Goal: Task Accomplishment & Management: Complete application form

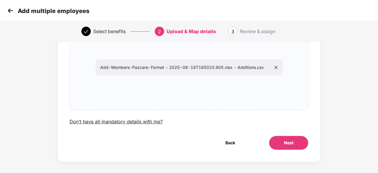
scroll to position [64, 0]
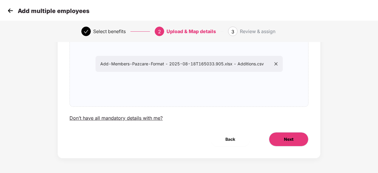
click at [291, 139] on span "Next" at bounding box center [288, 139] width 9 height 7
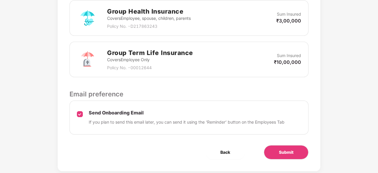
scroll to position [203, 0]
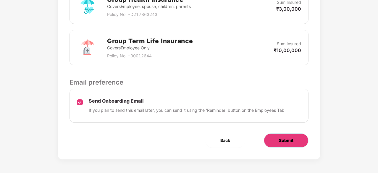
click at [292, 137] on span "Submit" at bounding box center [286, 140] width 14 height 7
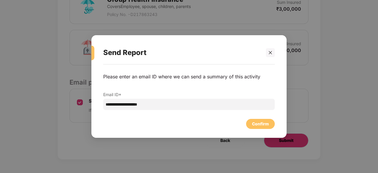
scroll to position [0, 0]
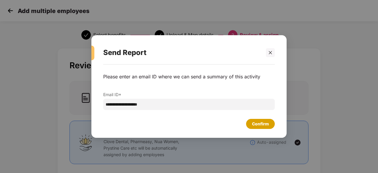
click at [259, 124] on div "Confirm" at bounding box center [260, 124] width 17 height 7
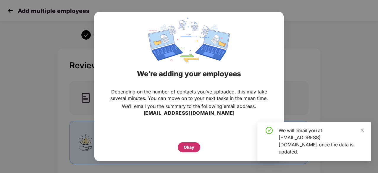
click at [189, 148] on div "Okay" at bounding box center [189, 147] width 11 height 7
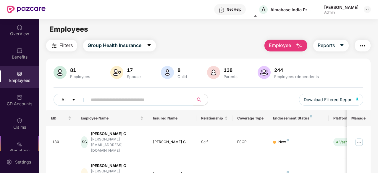
click at [291, 43] on span "Employee" at bounding box center [280, 45] width 22 height 7
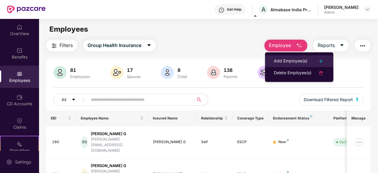
click at [298, 60] on div "Add Employee(s)" at bounding box center [290, 61] width 33 height 7
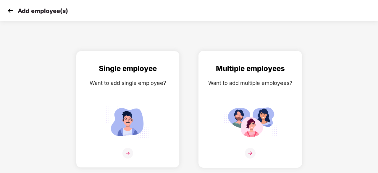
click at [245, 107] on img at bounding box center [250, 121] width 53 height 37
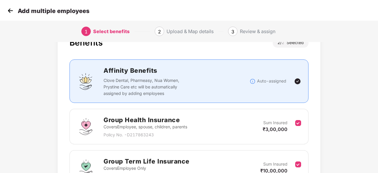
scroll to position [86, 0]
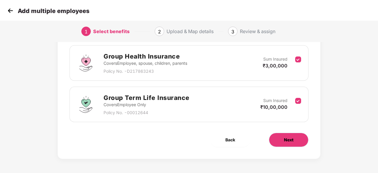
click at [283, 135] on button "Next" at bounding box center [289, 140] width 40 height 14
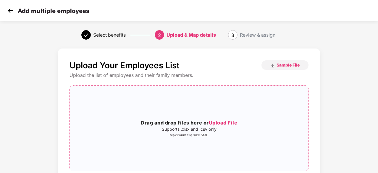
scroll to position [14, 0]
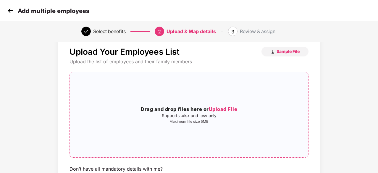
click at [209, 113] on p "Supports .xlsx and .csv only" at bounding box center [189, 115] width 238 height 5
click at [229, 111] on span "Upload File" at bounding box center [223, 109] width 29 height 6
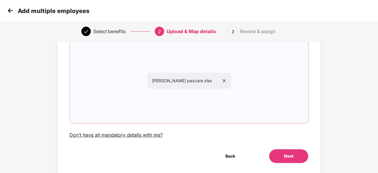
scroll to position [64, 0]
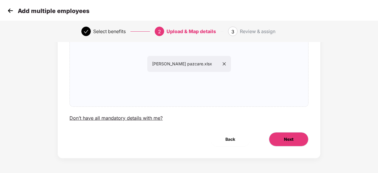
click at [294, 135] on button "Next" at bounding box center [289, 139] width 40 height 14
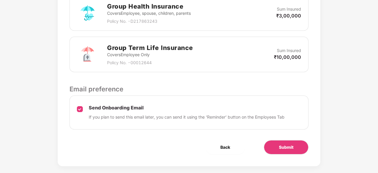
scroll to position [203, 0]
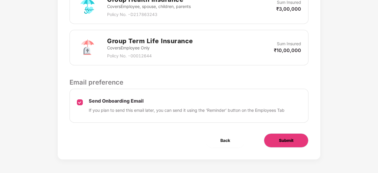
click at [287, 137] on span "Submit" at bounding box center [286, 140] width 14 height 7
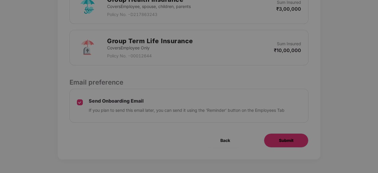
scroll to position [0, 0]
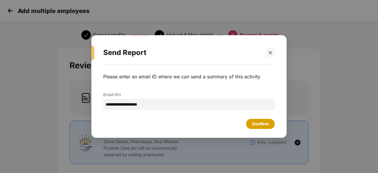
click at [259, 121] on div "Confirm" at bounding box center [260, 124] width 17 height 7
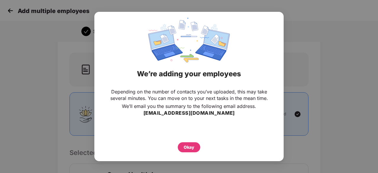
scroll to position [30, 0]
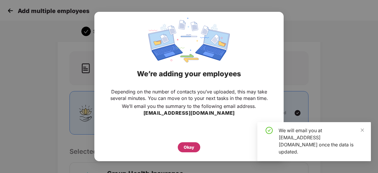
click at [185, 146] on div "Okay" at bounding box center [189, 147] width 11 height 7
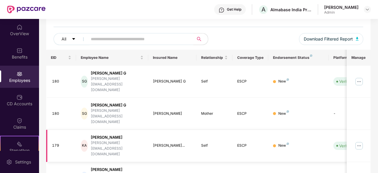
scroll to position [44, 0]
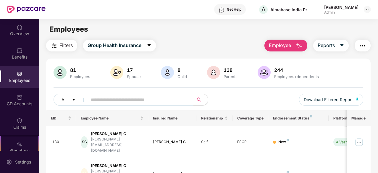
click at [295, 45] on button "Employee" at bounding box center [285, 46] width 43 height 12
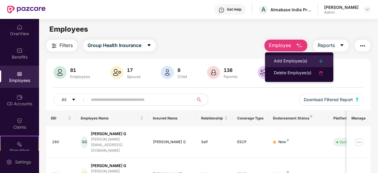
click at [299, 62] on div "Add Employee(s)" at bounding box center [290, 61] width 33 height 7
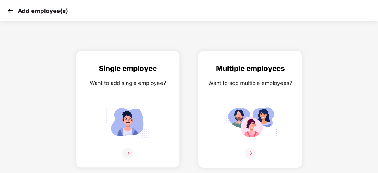
click at [249, 89] on div "Multiple employees Want to add multiple employees?" at bounding box center [250, 114] width 91 height 103
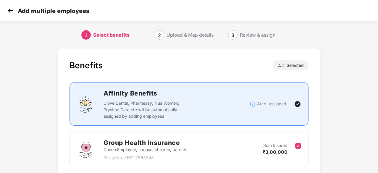
scroll to position [86, 0]
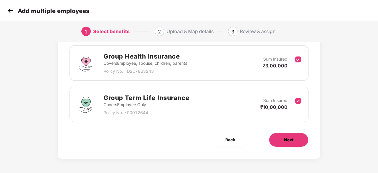
click at [294, 138] on button "Next" at bounding box center [289, 140] width 40 height 14
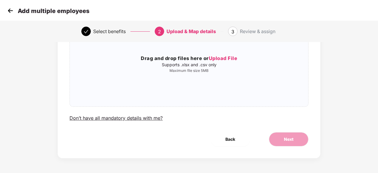
scroll to position [0, 0]
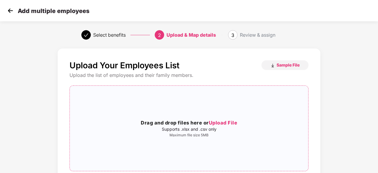
click at [222, 119] on div "Drag and drop files here or Upload File Supports .xlsx and .csv only Maximum fi…" at bounding box center [189, 128] width 238 height 76
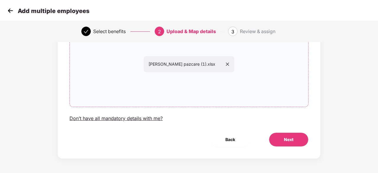
scroll to position [64, 0]
click at [286, 143] on button "Next" at bounding box center [289, 139] width 40 height 14
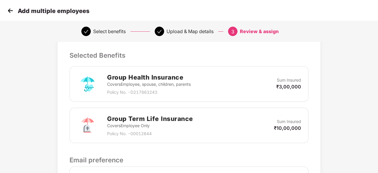
scroll to position [203, 0]
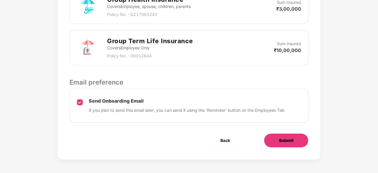
click at [290, 141] on span "Submit" at bounding box center [286, 140] width 14 height 7
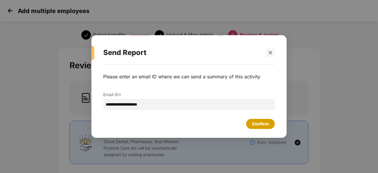
click at [264, 126] on div "Confirm" at bounding box center [260, 124] width 17 height 7
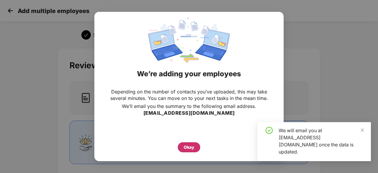
click at [192, 149] on div "Okay" at bounding box center [189, 147] width 11 height 7
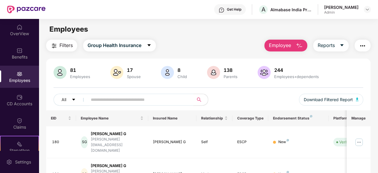
click at [299, 43] on img "button" at bounding box center [299, 45] width 7 height 7
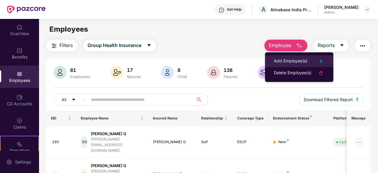
click at [300, 59] on div "Add Employee(s)" at bounding box center [290, 61] width 33 height 7
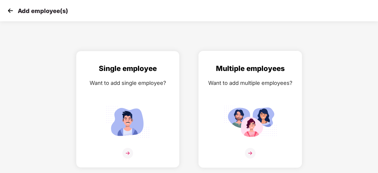
click at [257, 98] on div "Multiple employees Want to add multiple employees?" at bounding box center [250, 114] width 91 height 103
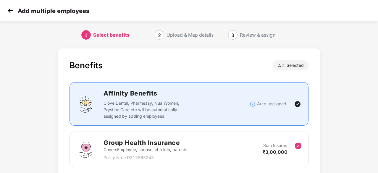
scroll to position [86, 0]
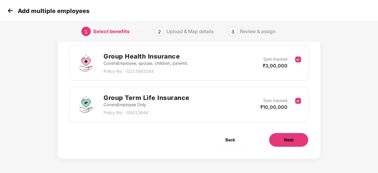
click at [283, 134] on button "Next" at bounding box center [289, 140] width 40 height 14
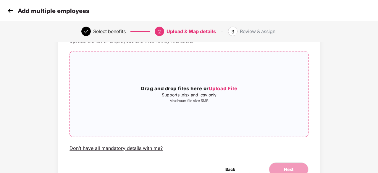
scroll to position [35, 0]
click at [225, 88] on span "Upload File" at bounding box center [223, 88] width 29 height 6
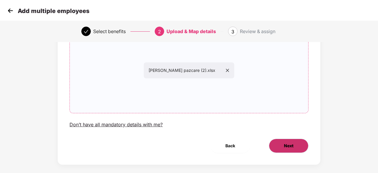
scroll to position [58, 0]
click at [293, 145] on span "Next" at bounding box center [288, 145] width 9 height 7
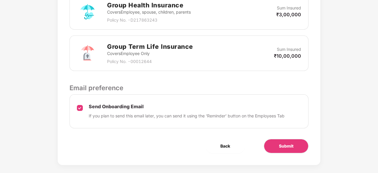
scroll to position [203, 0]
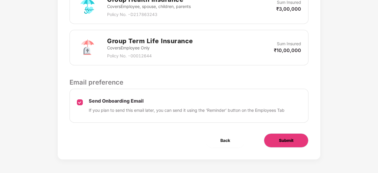
click at [289, 142] on span "Submit" at bounding box center [286, 140] width 14 height 7
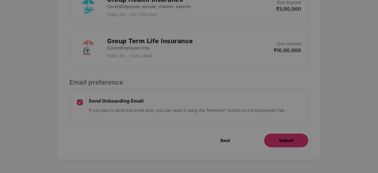
scroll to position [0, 0]
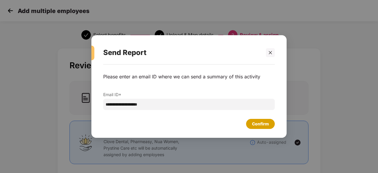
click at [258, 121] on div "Confirm" at bounding box center [260, 124] width 17 height 7
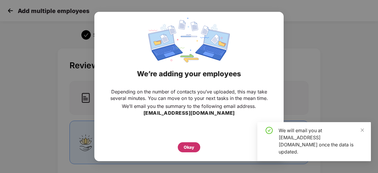
click at [196, 148] on div "Okay" at bounding box center [189, 147] width 22 height 10
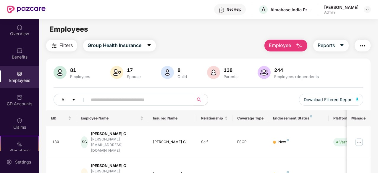
click at [329, 70] on div "81 Employees 17 Spouse 8 Child [DEMOGRAPHIC_DATA] Parents 244 Employees+depende…" at bounding box center [209, 73] width 310 height 14
click at [286, 45] on span "Employee" at bounding box center [280, 45] width 22 height 7
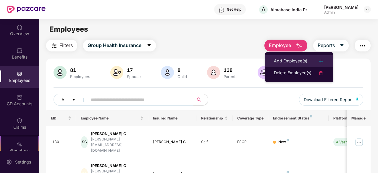
click at [297, 62] on div "Add Employee(s)" at bounding box center [290, 61] width 33 height 7
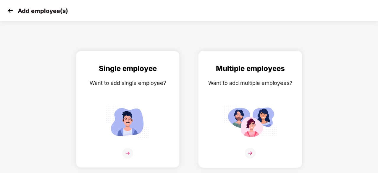
click at [262, 113] on img at bounding box center [250, 121] width 53 height 37
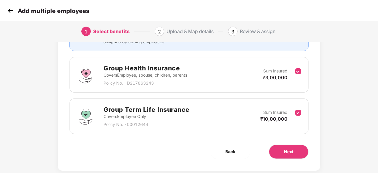
scroll to position [86, 0]
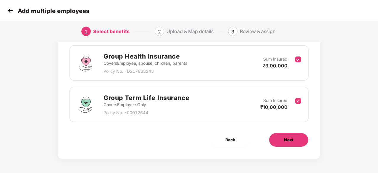
click at [284, 138] on span "Next" at bounding box center [288, 140] width 9 height 7
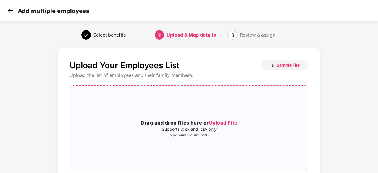
click at [229, 125] on span "Upload File" at bounding box center [223, 123] width 29 height 6
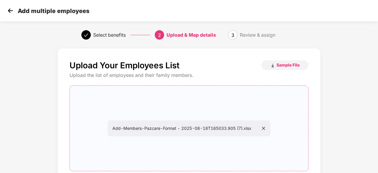
scroll to position [64, 0]
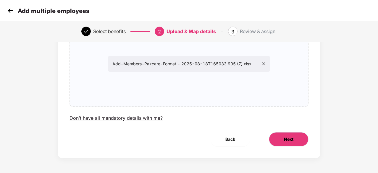
click at [284, 137] on span "Next" at bounding box center [288, 139] width 9 height 7
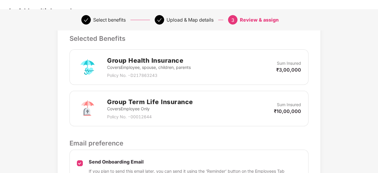
scroll to position [203, 0]
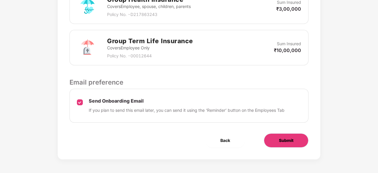
click at [297, 137] on button "Submit" at bounding box center [286, 140] width 45 height 14
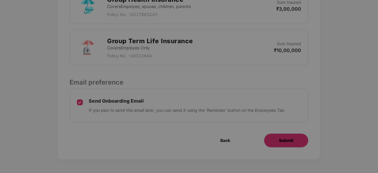
scroll to position [0, 0]
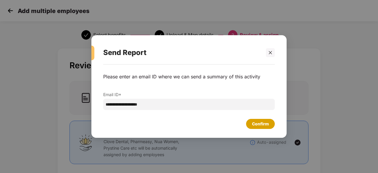
click at [264, 121] on div "Confirm" at bounding box center [260, 124] width 17 height 7
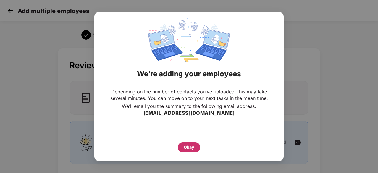
click at [191, 148] on div "Okay" at bounding box center [189, 147] width 11 height 7
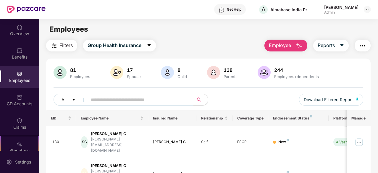
click at [284, 45] on span "Employee" at bounding box center [280, 45] width 22 height 7
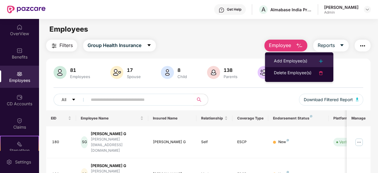
click at [302, 59] on div "Add Employee(s)" at bounding box center [290, 61] width 33 height 7
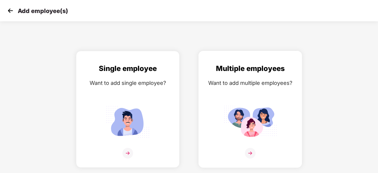
click at [276, 88] on div "Multiple employees Want to add multiple employees?" at bounding box center [250, 114] width 91 height 103
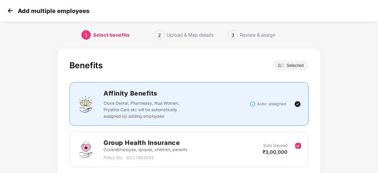
scroll to position [86, 0]
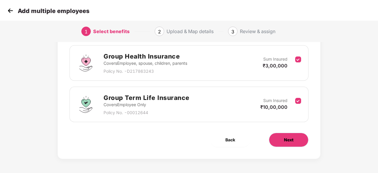
click at [292, 141] on span "Next" at bounding box center [288, 140] width 9 height 7
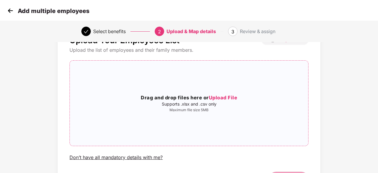
scroll to position [25, 0]
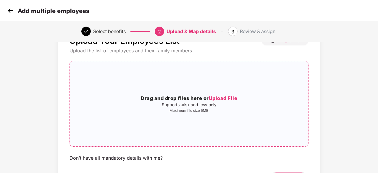
click at [225, 98] on span "Upload File" at bounding box center [223, 98] width 29 height 6
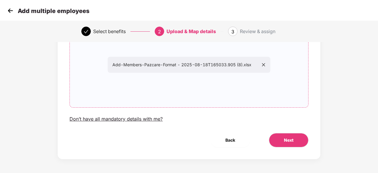
scroll to position [64, 0]
click at [290, 138] on span "Next" at bounding box center [288, 139] width 9 height 7
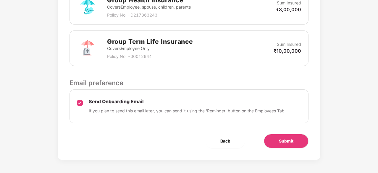
scroll to position [203, 0]
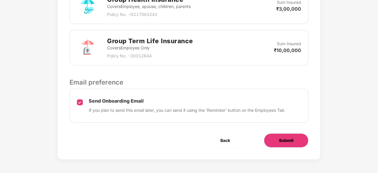
click at [294, 141] on button "Submit" at bounding box center [286, 140] width 45 height 14
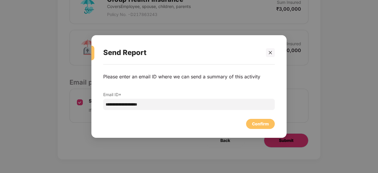
scroll to position [0, 0]
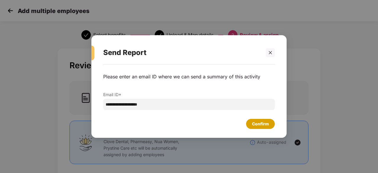
click at [262, 124] on div "Confirm" at bounding box center [260, 124] width 17 height 7
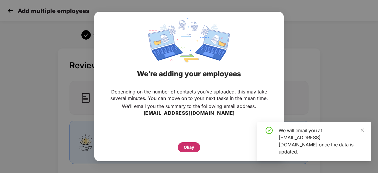
click at [192, 150] on div "Okay" at bounding box center [189, 147] width 11 height 7
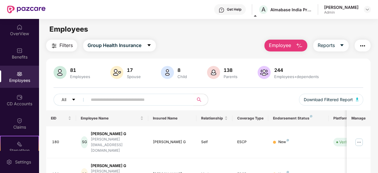
click at [287, 46] on span "Employee" at bounding box center [280, 45] width 22 height 7
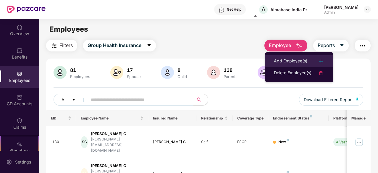
click at [323, 59] on img at bounding box center [320, 61] width 7 height 7
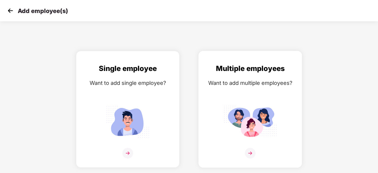
click at [256, 82] on div "Want to add multiple employees?" at bounding box center [250, 83] width 91 height 9
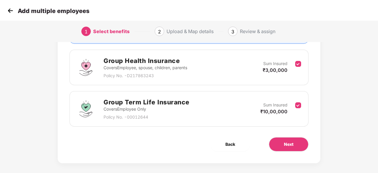
scroll to position [86, 0]
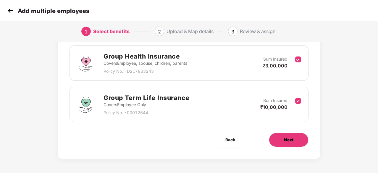
click at [292, 141] on span "Next" at bounding box center [288, 140] width 9 height 7
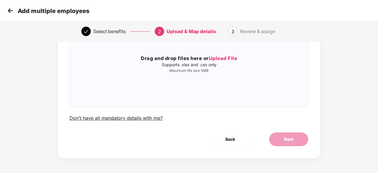
scroll to position [0, 0]
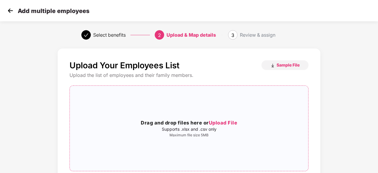
click at [224, 123] on span "Upload File" at bounding box center [223, 123] width 29 height 6
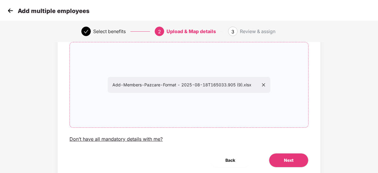
scroll to position [64, 0]
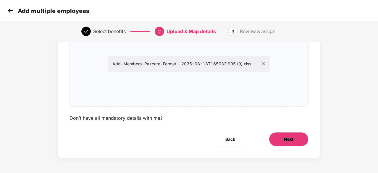
click at [291, 134] on button "Next" at bounding box center [289, 139] width 40 height 14
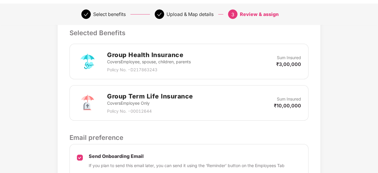
scroll to position [203, 0]
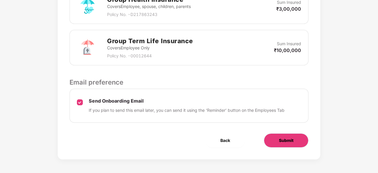
click at [288, 137] on span "Submit" at bounding box center [286, 140] width 14 height 7
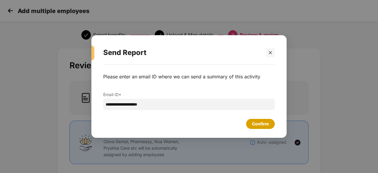
click at [253, 121] on div "Confirm" at bounding box center [260, 124] width 17 height 7
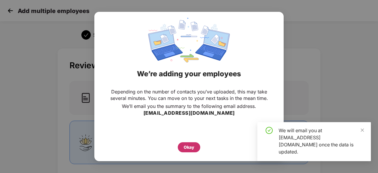
click at [187, 149] on div "Okay" at bounding box center [189, 147] width 11 height 7
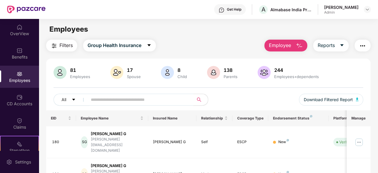
click at [281, 49] on button "Employee" at bounding box center [285, 46] width 43 height 12
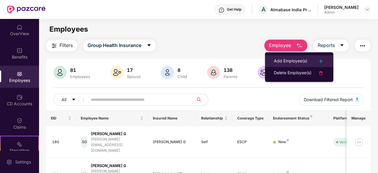
click at [289, 61] on div "Add Employee(s)" at bounding box center [290, 61] width 33 height 7
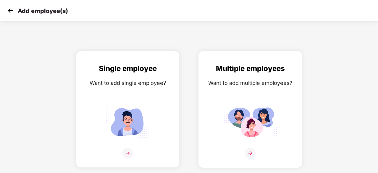
click at [270, 84] on div "Want to add multiple employees?" at bounding box center [250, 83] width 91 height 9
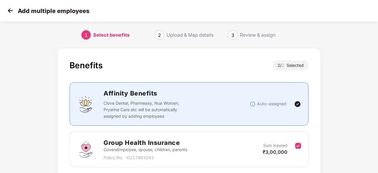
scroll to position [86, 0]
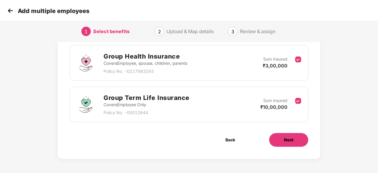
click at [290, 140] on span "Next" at bounding box center [288, 140] width 9 height 7
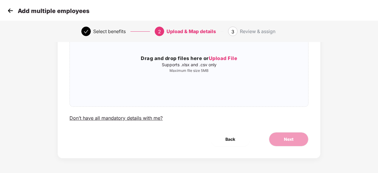
scroll to position [0, 0]
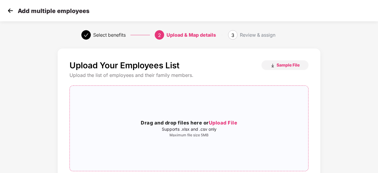
click at [227, 124] on span "Upload File" at bounding box center [223, 123] width 29 height 6
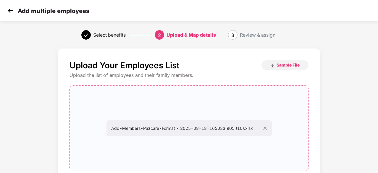
scroll to position [64, 0]
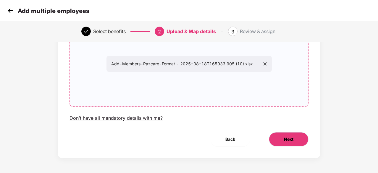
click at [291, 136] on span "Next" at bounding box center [288, 139] width 9 height 7
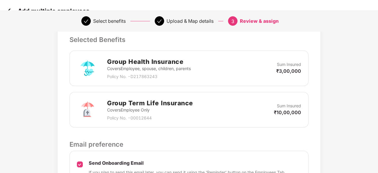
scroll to position [203, 0]
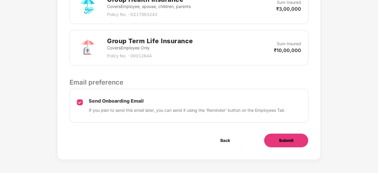
click at [295, 140] on button "Submit" at bounding box center [286, 140] width 45 height 14
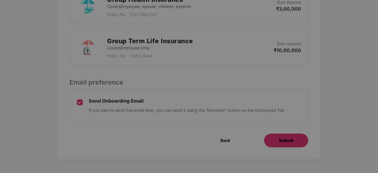
scroll to position [0, 0]
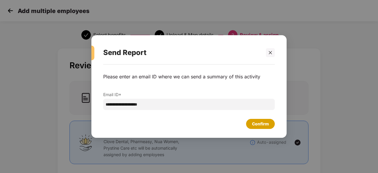
click at [267, 122] on div "Confirm" at bounding box center [260, 124] width 17 height 7
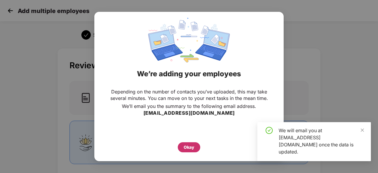
click at [184, 147] on div "Okay" at bounding box center [189, 147] width 11 height 7
